Goal: Task Accomplishment & Management: Manage account settings

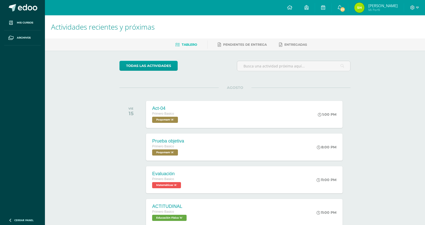
click at [377, 12] on span "Mi Perfil" at bounding box center [382, 10] width 29 height 4
click at [374, 11] on span "Mi Perfil" at bounding box center [382, 10] width 29 height 4
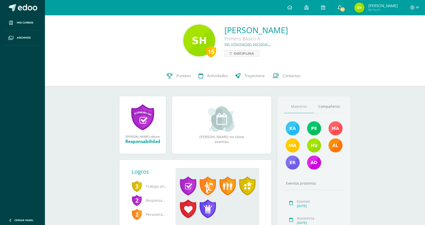
click at [343, 9] on span "57" at bounding box center [343, 10] width 6 height 6
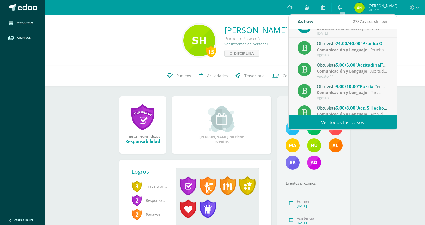
scroll to position [8, 0]
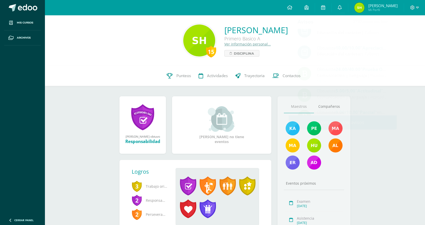
click at [400, 54] on div "15 Sharon Yazmín Hernández Hernández Primero Basico A Ver información personal.…" at bounding box center [235, 40] width 372 height 34
click at [369, 9] on span "[PERSON_NAME] Mi Perfil" at bounding box center [375, 8] width 45 height 10
click at [191, 77] on link "Punteos" at bounding box center [179, 76] width 32 height 20
click at [178, 80] on link "Punteos" at bounding box center [179, 76] width 32 height 20
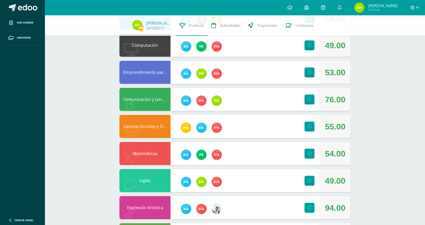
scroll to position [159, 0]
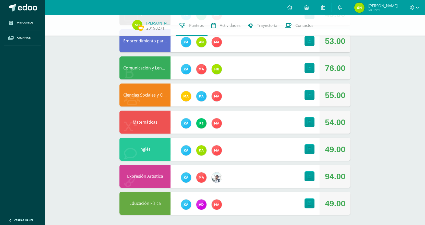
click at [418, 8] on icon at bounding box center [417, 8] width 3 height 2
click at [404, 35] on span "Cerrar sesión" at bounding box center [401, 34] width 23 height 5
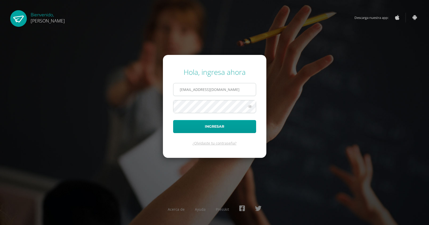
click at [213, 84] on input "20190271@ps.gt" at bounding box center [214, 89] width 82 height 13
click at [200, 95] on input "20221" at bounding box center [214, 89] width 82 height 13
click at [198, 94] on input "2022" at bounding box center [214, 89] width 82 height 13
type input "2"
click at [211, 87] on input "text" at bounding box center [214, 89] width 82 height 13
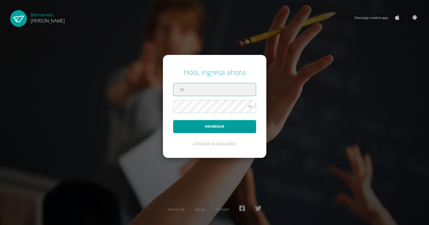
type input "2"
